Goal: Task Accomplishment & Management: Complete application form

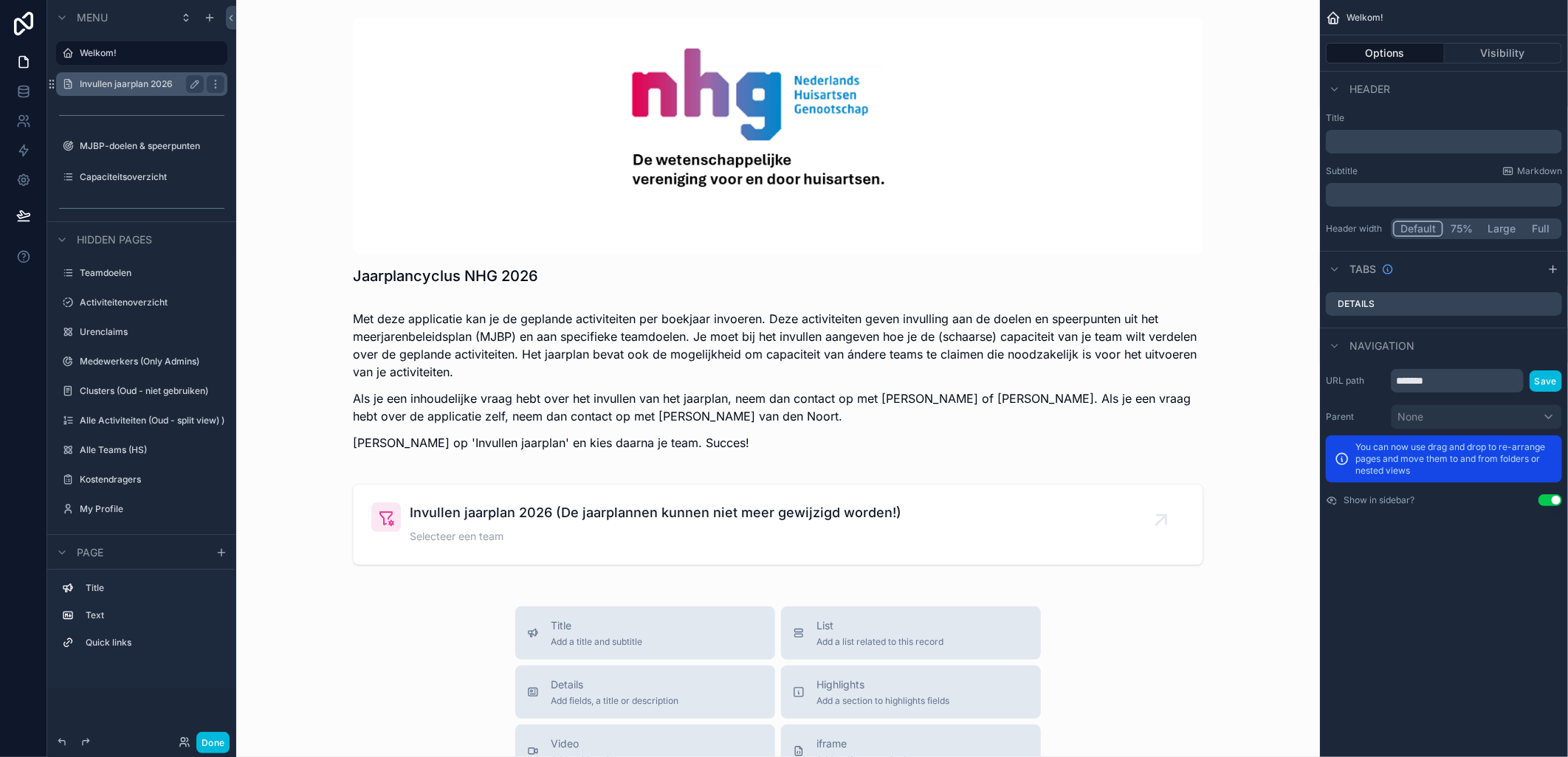
click at [118, 86] on label "Invullen jaarplan 2026" at bounding box center [138, 83] width 118 height 11
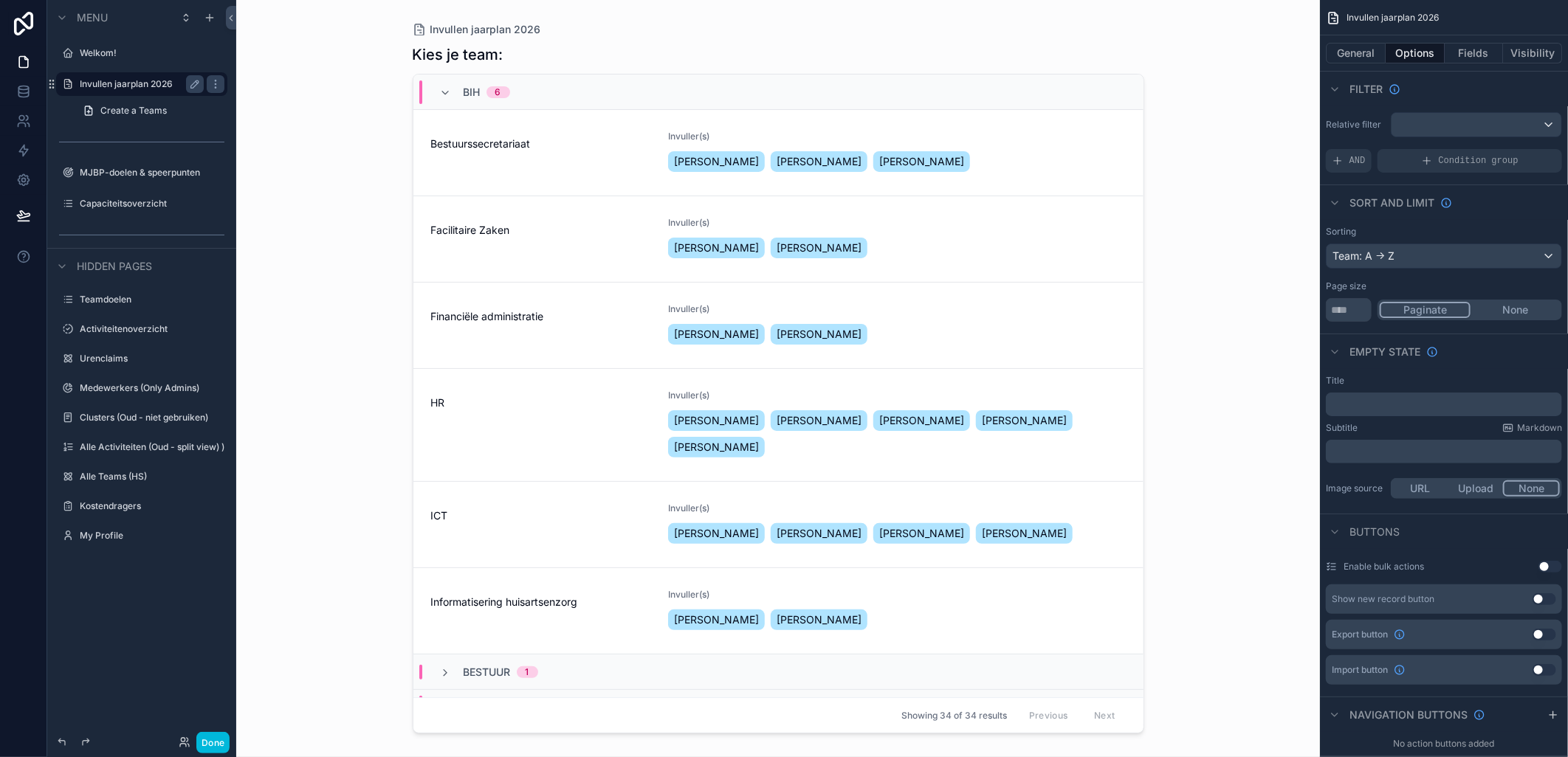
click at [427, 511] on div "scrollable content" at bounding box center [778, 370] width 756 height 739
click at [432, 513] on span "ICT" at bounding box center [541, 515] width 220 height 15
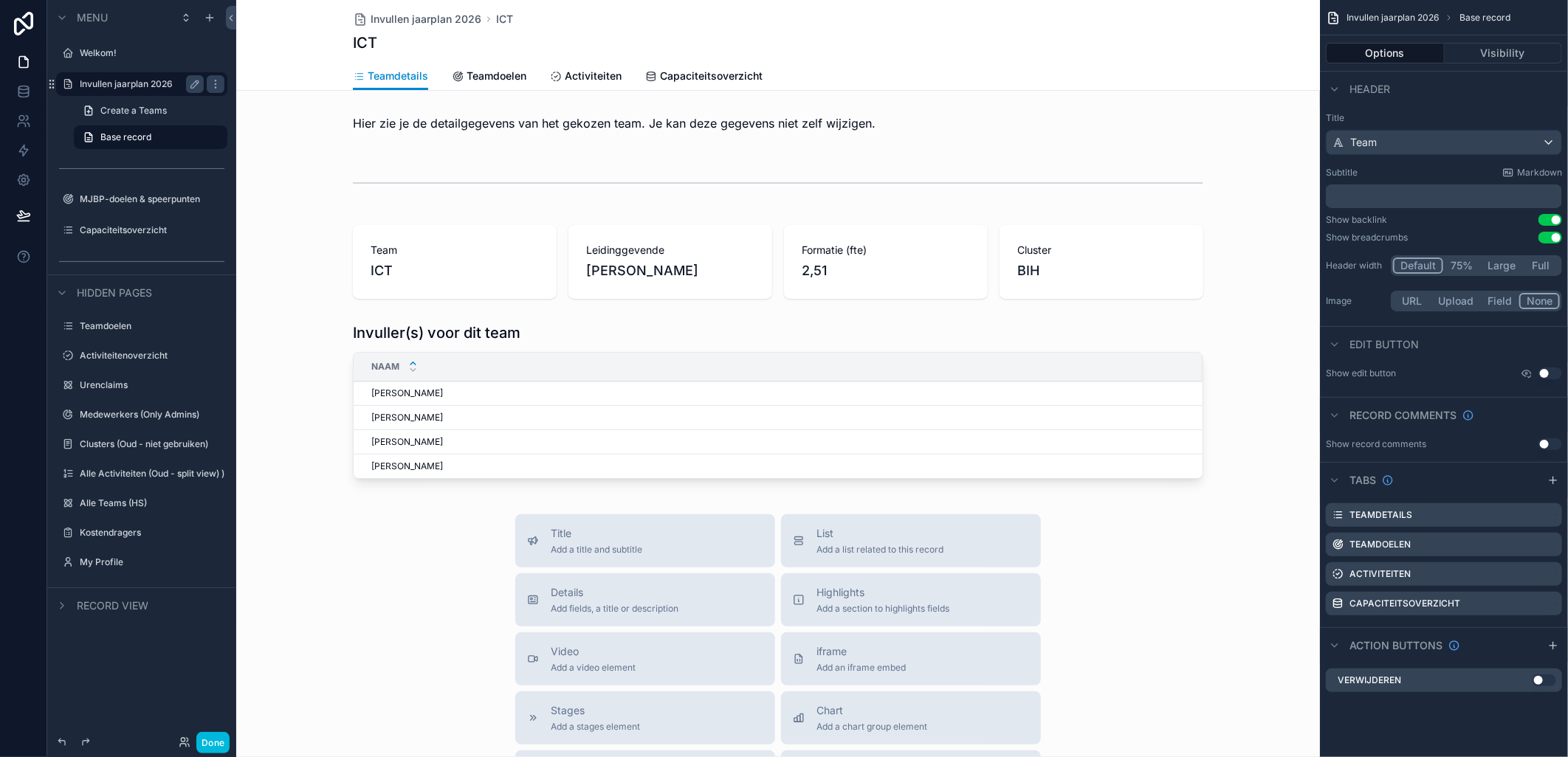
click at [705, 74] on span "Capaciteitsoverzicht" at bounding box center [711, 75] width 103 height 15
